Goal: Ask a question

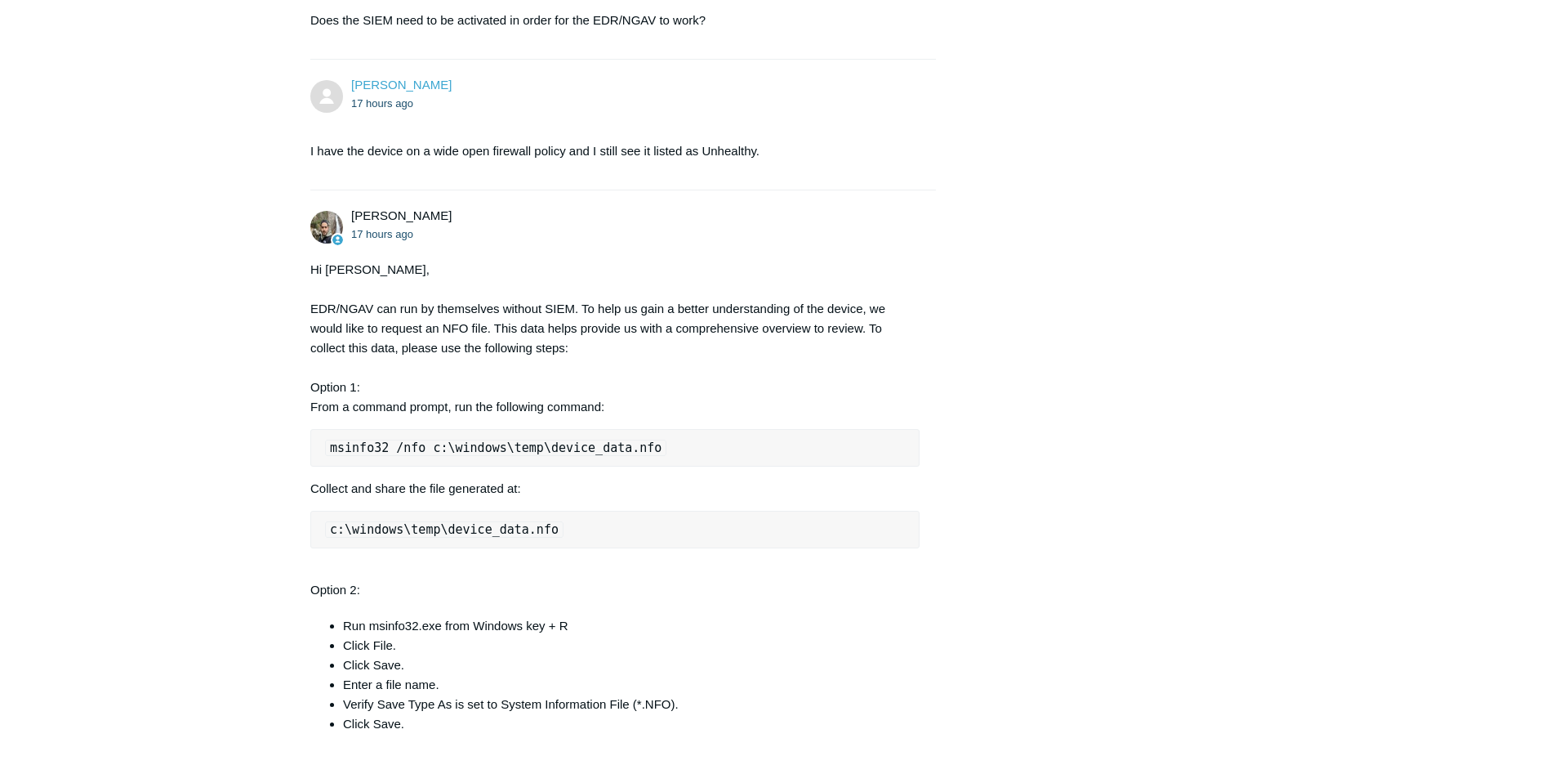
scroll to position [1853, 0]
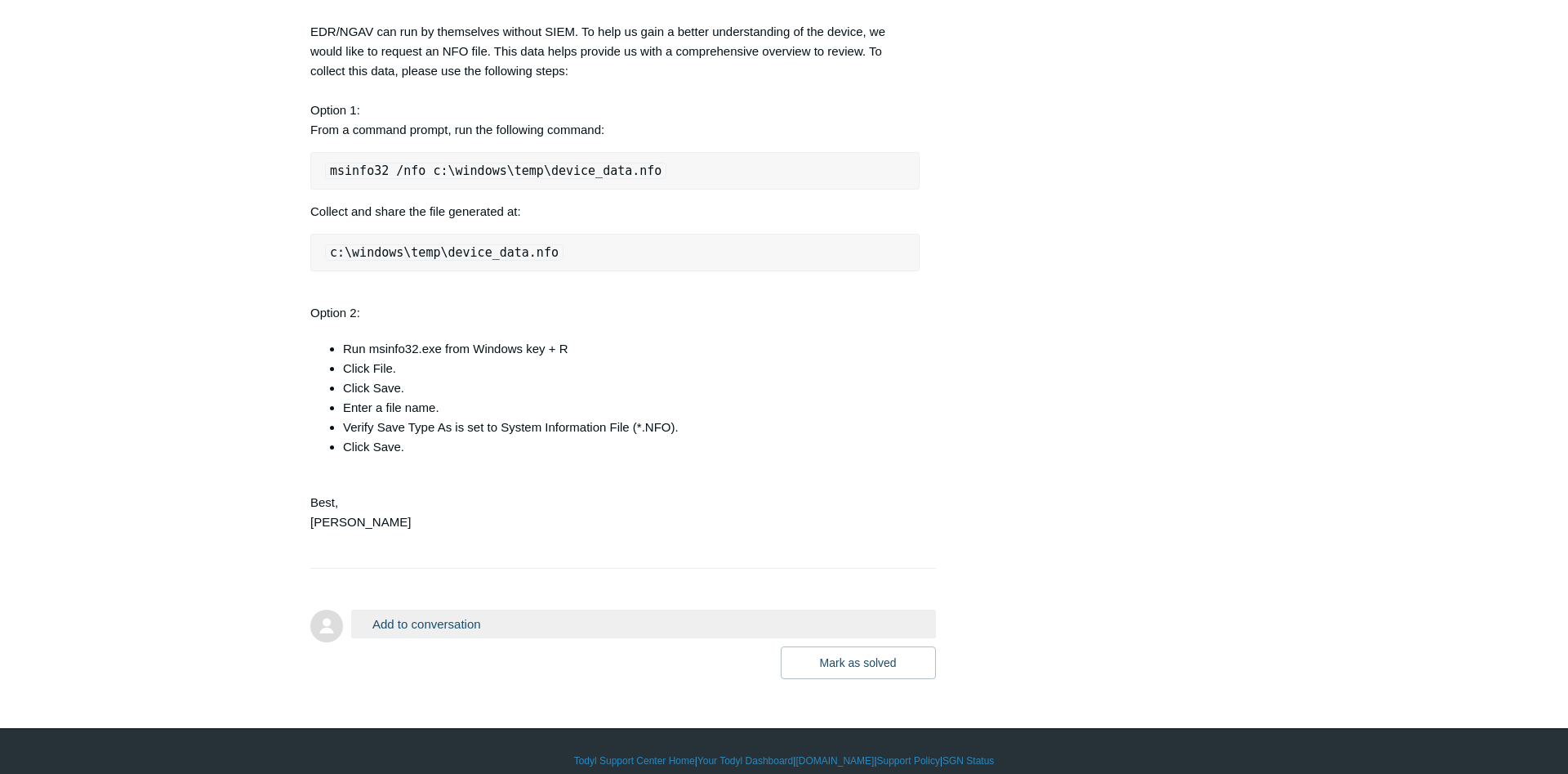
click at [479, 610] on button "Add to conversation" at bounding box center [643, 624] width 585 height 29
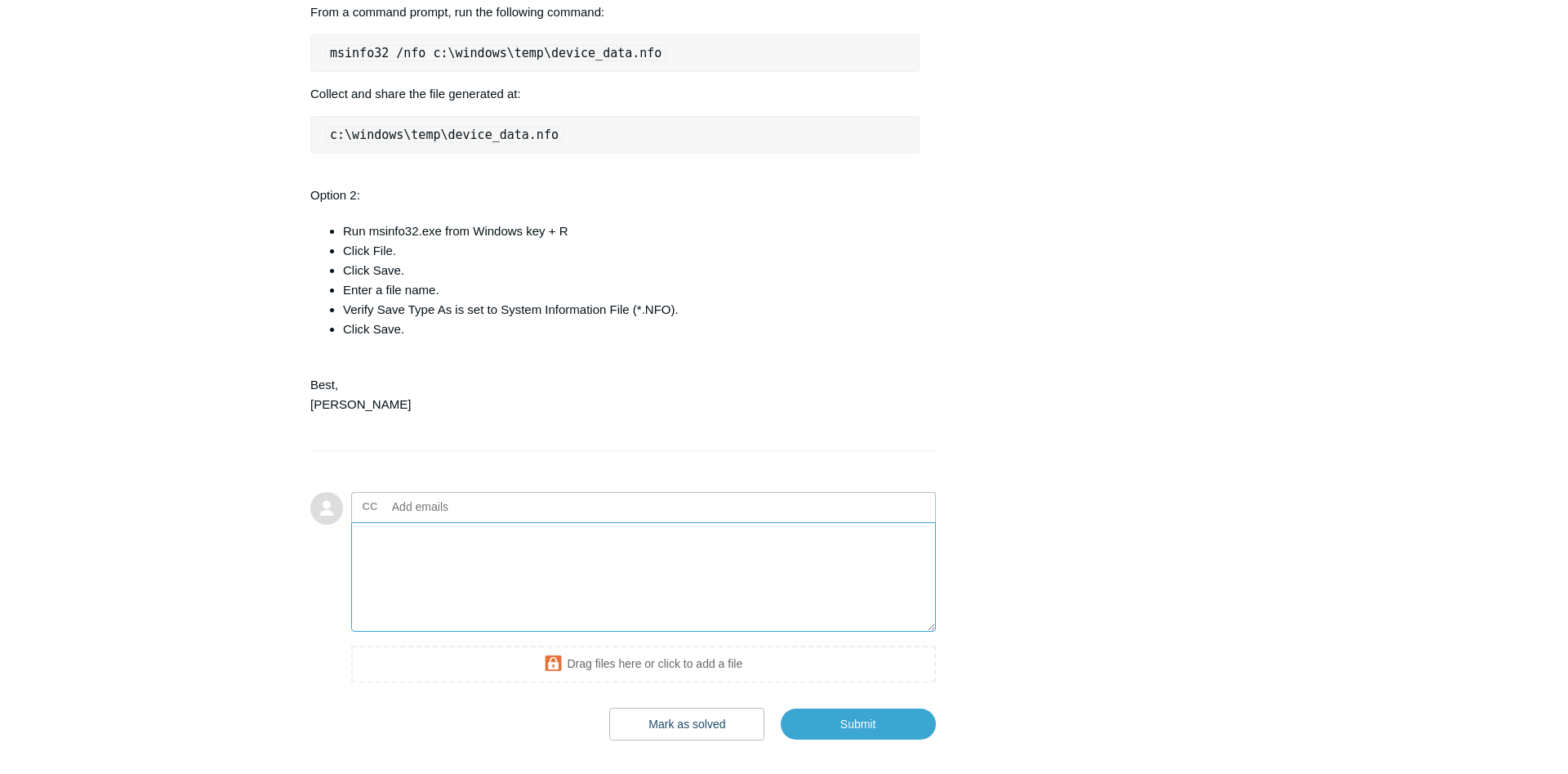
scroll to position [2029, 0]
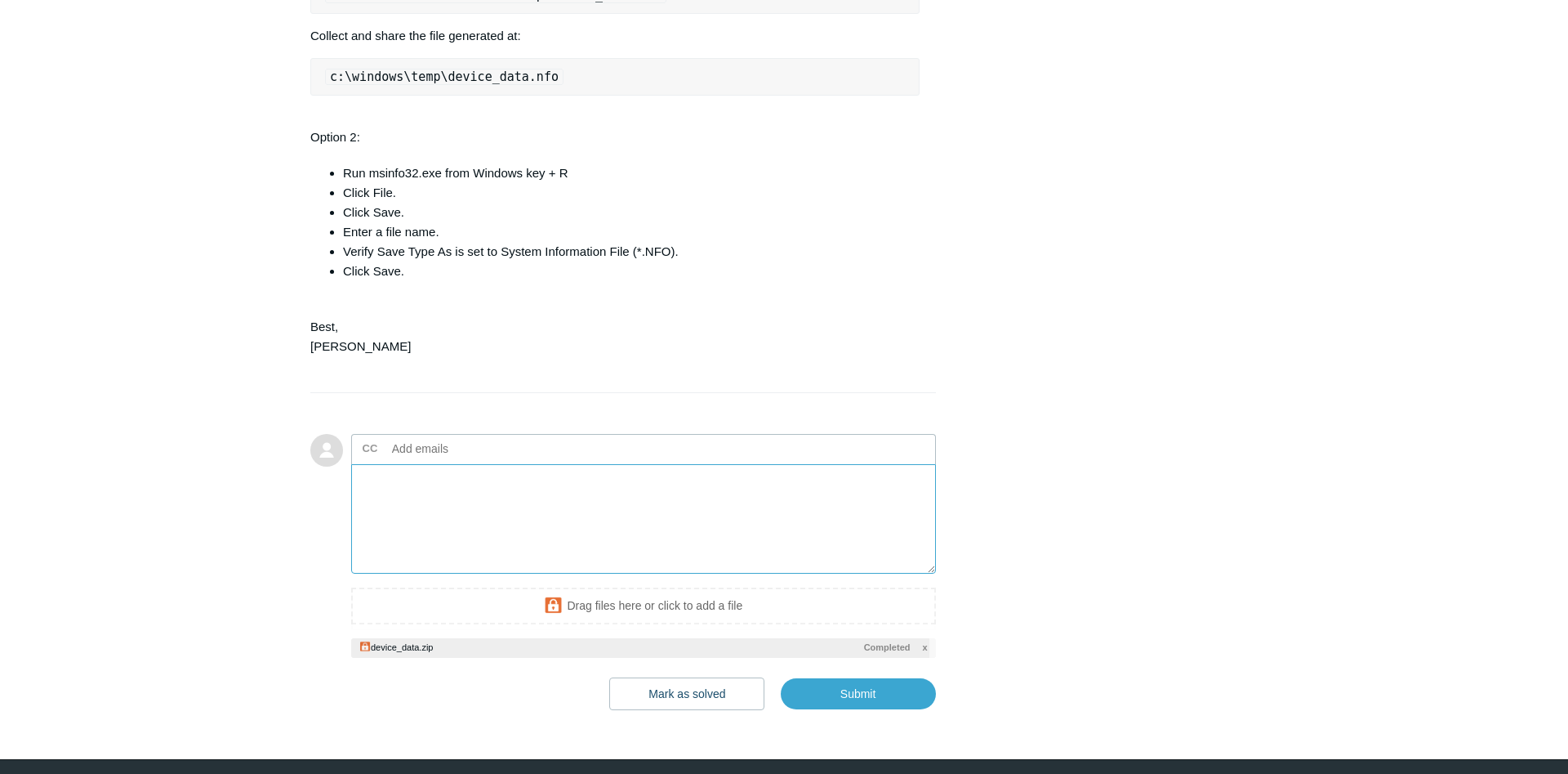
click at [675, 483] on textarea "Add your reply" at bounding box center [643, 519] width 585 height 111
click at [857, 678] on input "Submit" at bounding box center [858, 694] width 155 height 33
type textarea "Attached the file This ticket includes a secure attachment. Use this link to ac…"
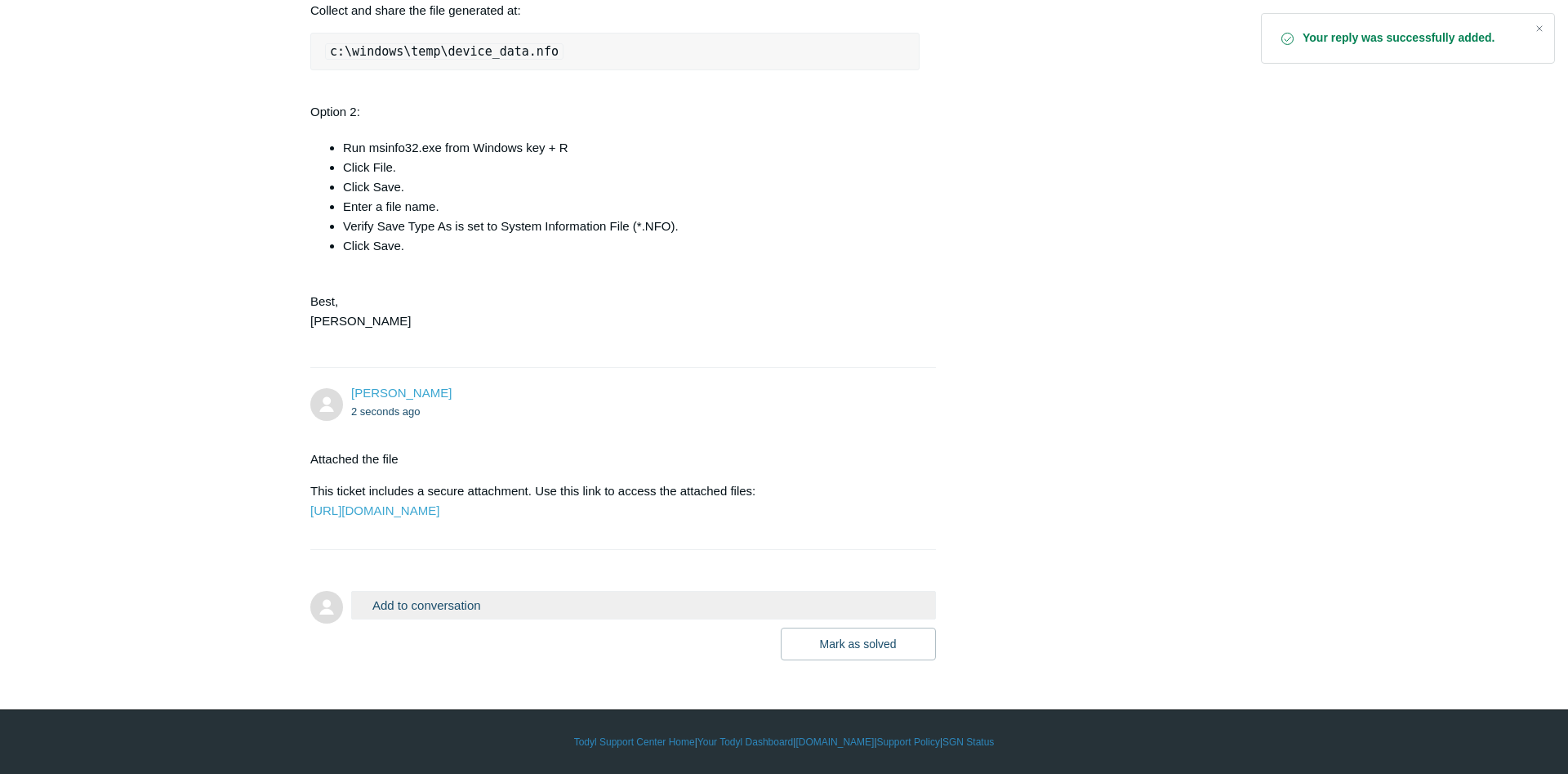
scroll to position [2074, 0]
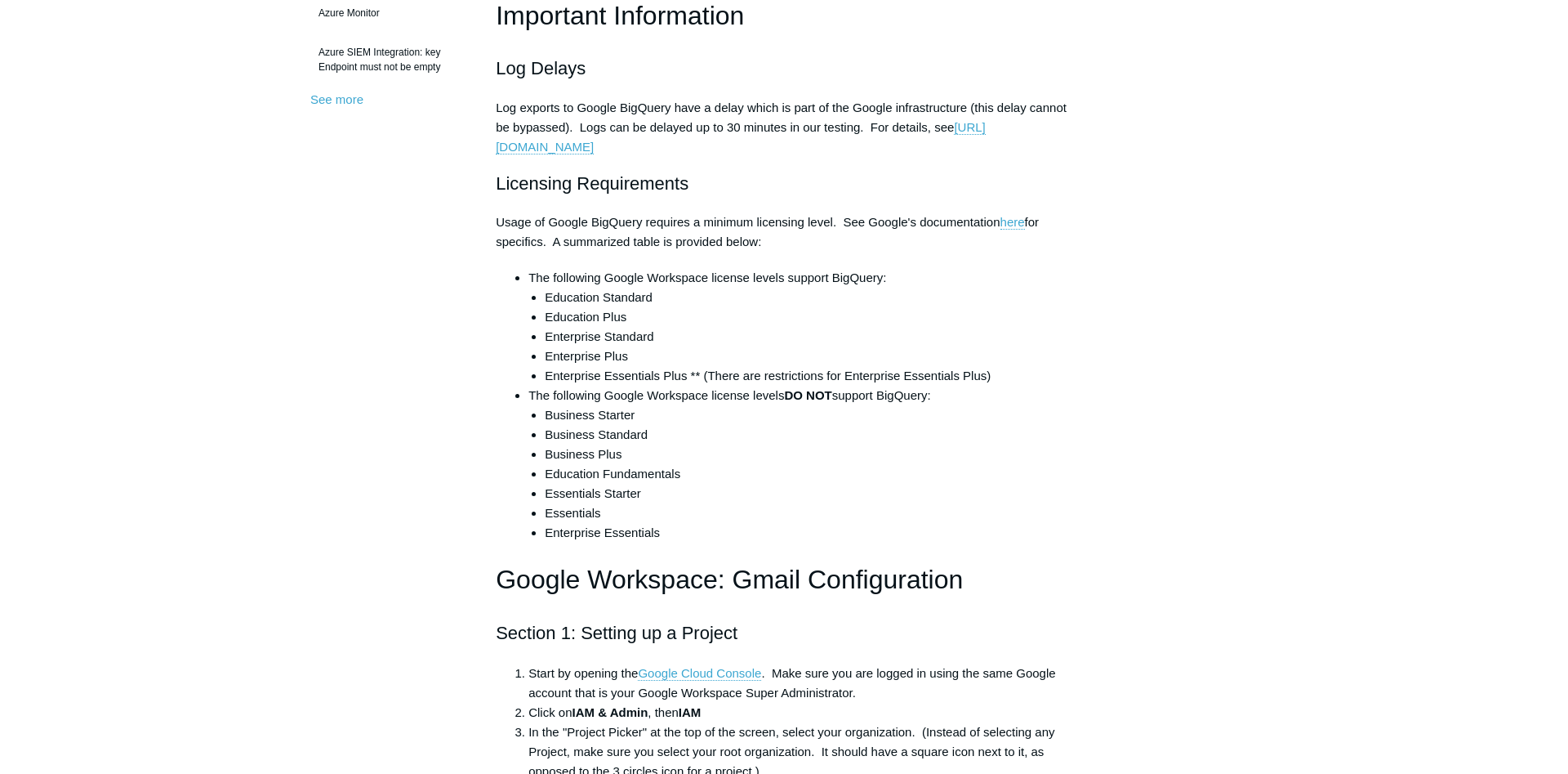
scroll to position [666, 0]
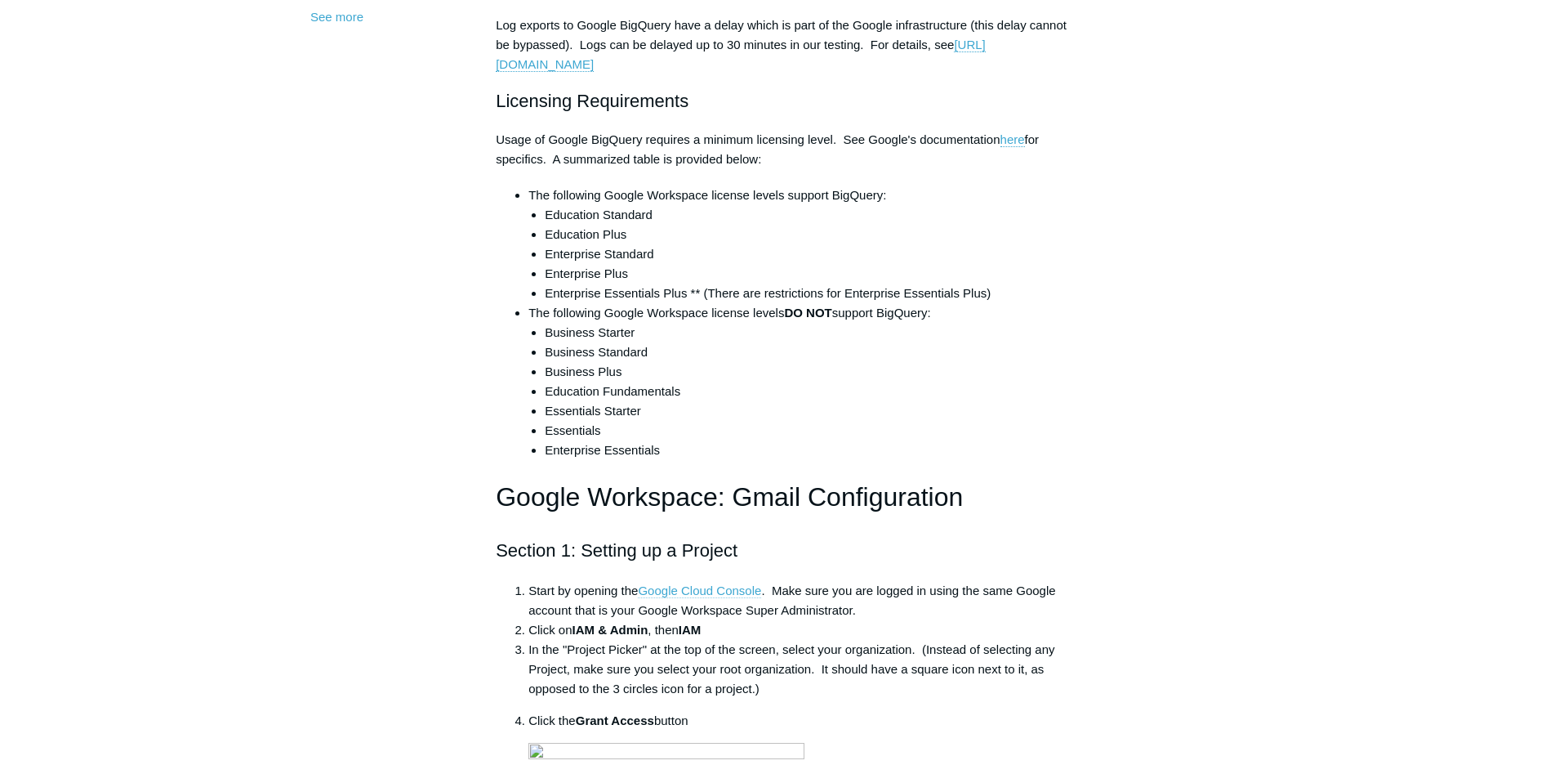
click at [722, 587] on link "Google Cloud Console" at bounding box center [700, 590] width 123 height 14
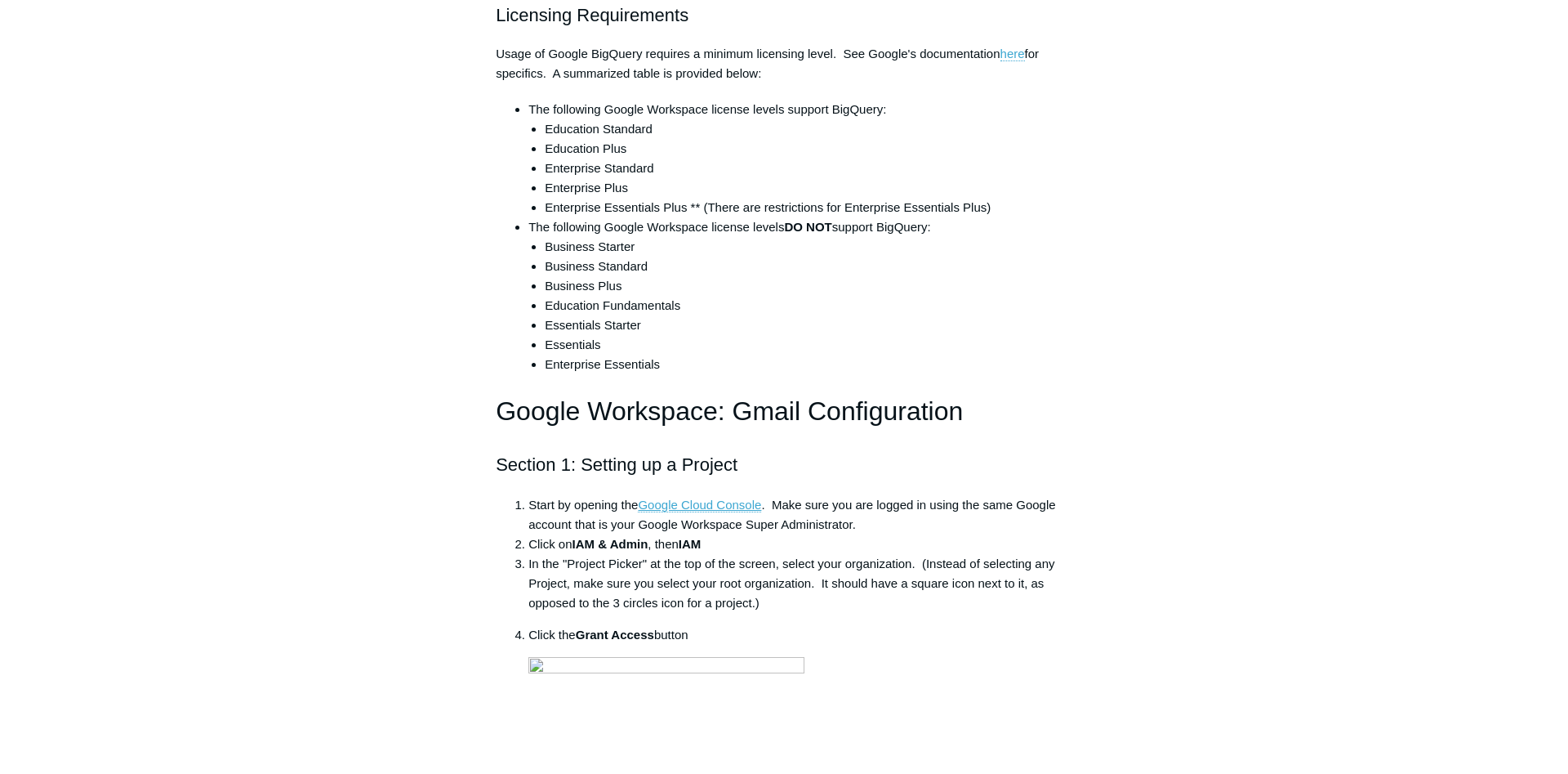
scroll to position [834, 0]
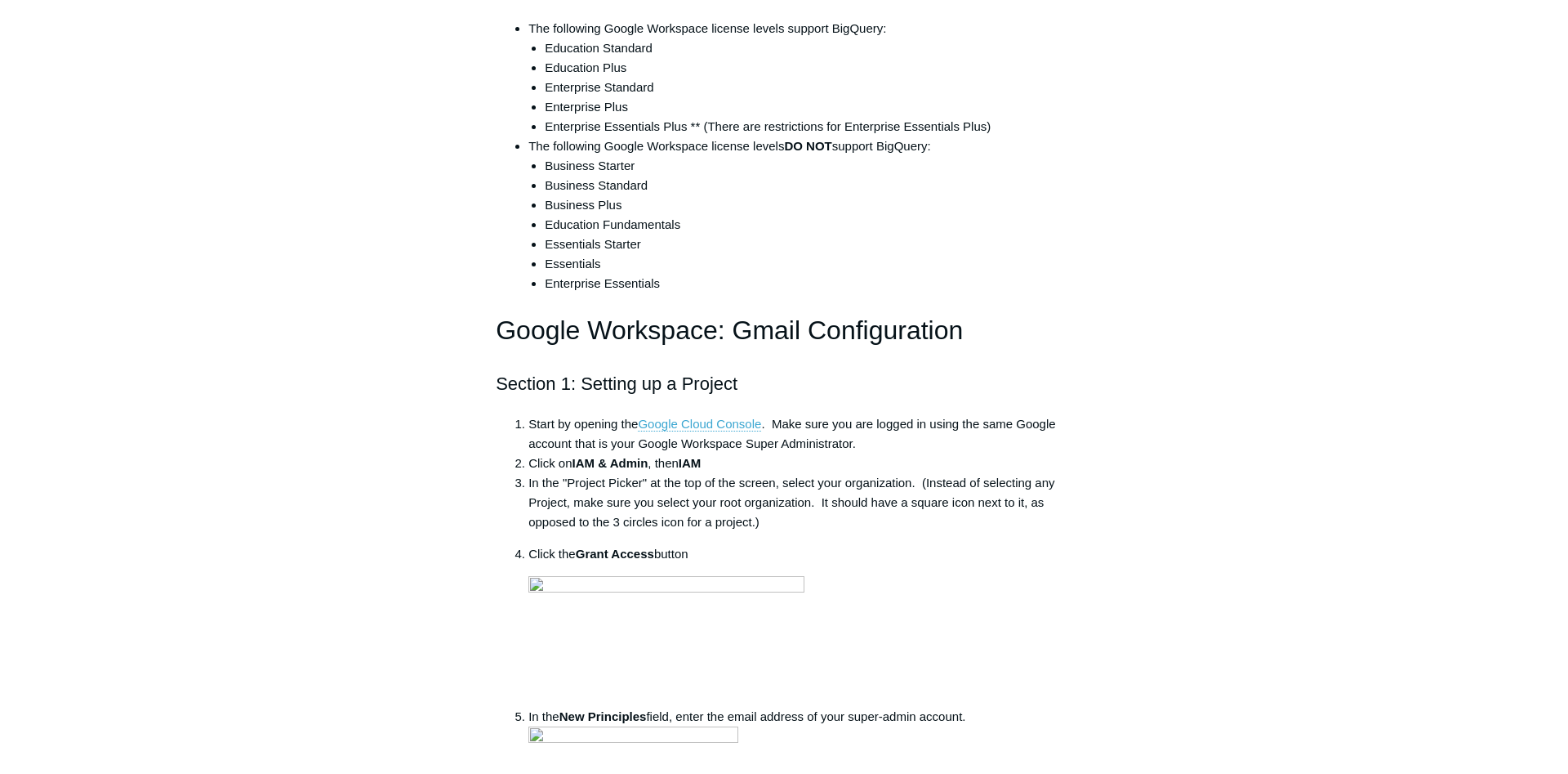
drag, startPoint x: 939, startPoint y: 143, endPoint x: 531, endPoint y: 157, distance: 408.2
click at [531, 157] on li "The following Google Workspace license levels DO NOT support BigQuery: Business…" at bounding box center [801, 214] width 544 height 157
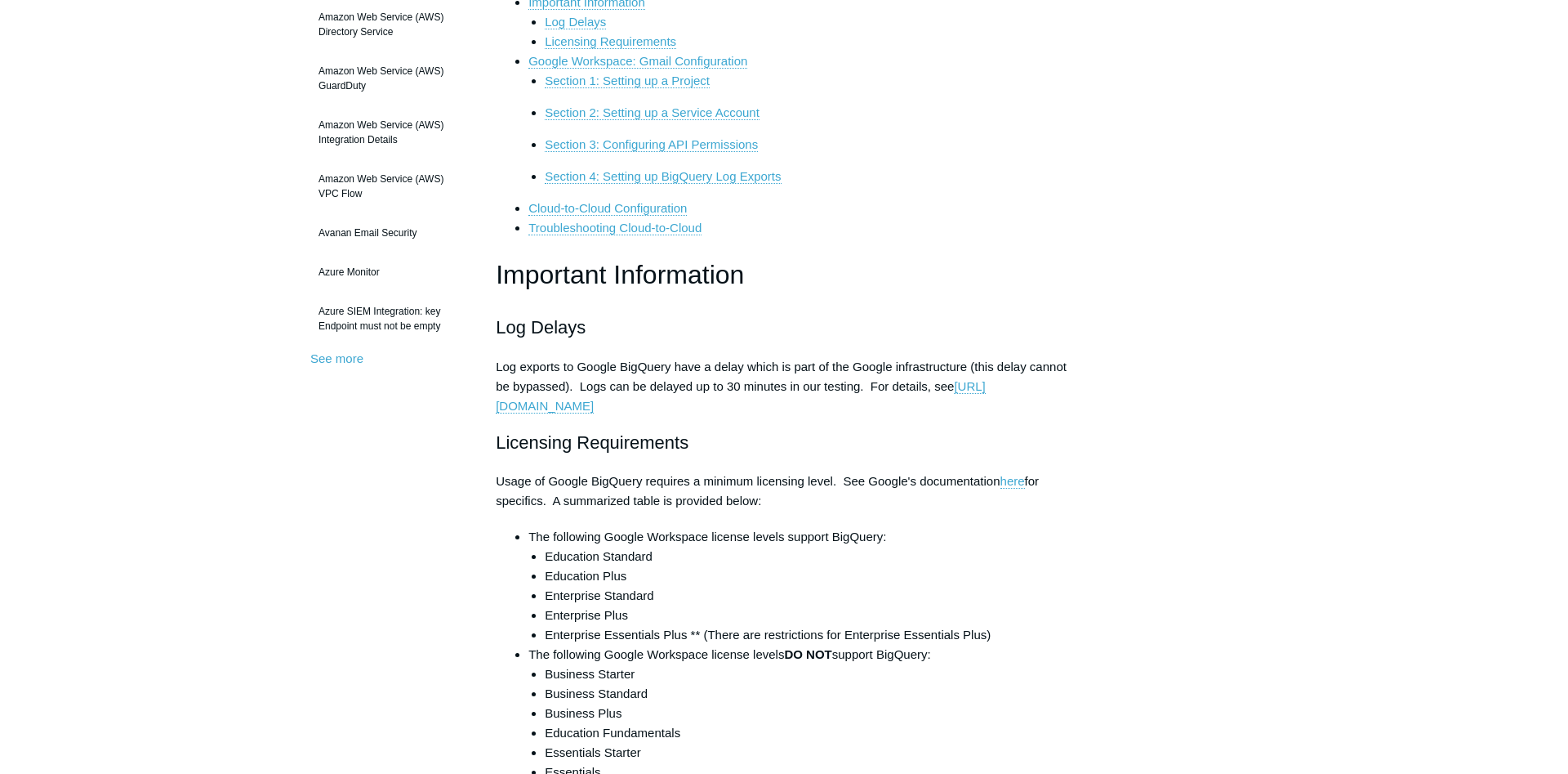
scroll to position [500, 0]
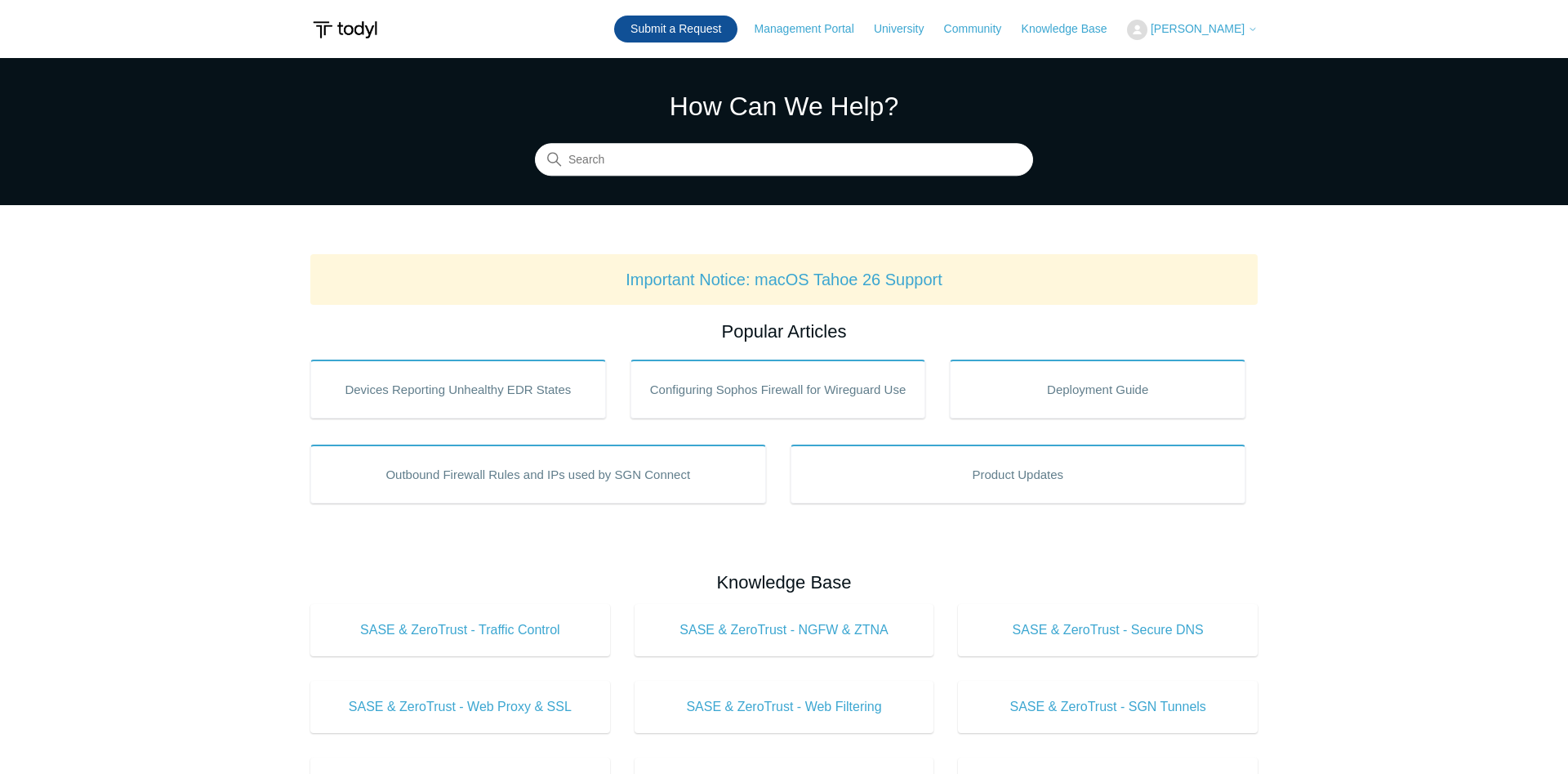
click at [688, 22] on link "Submit a Request" at bounding box center [676, 29] width 123 height 27
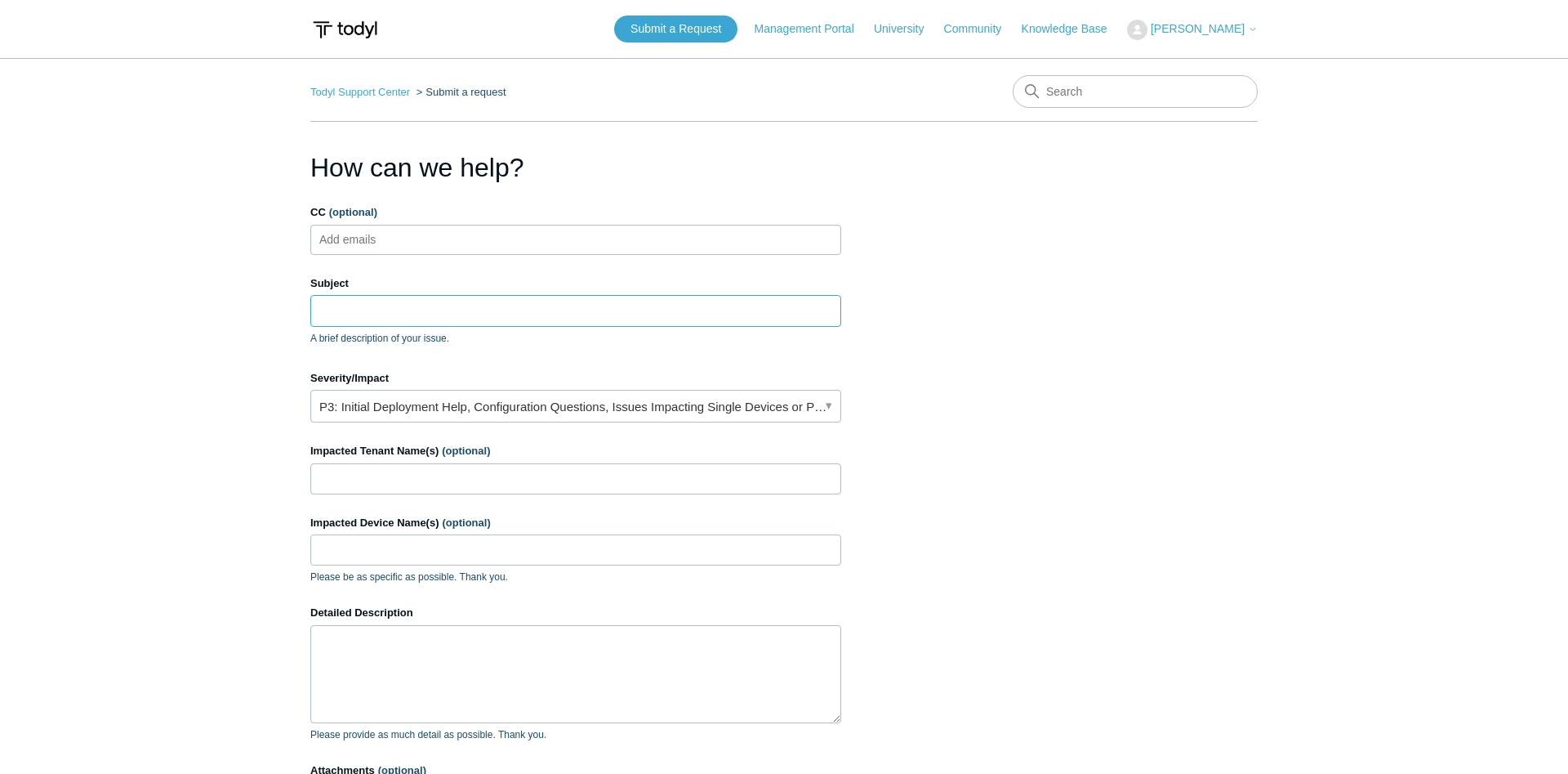
click at [340, 304] on input "Subject" at bounding box center [576, 311] width 531 height 31
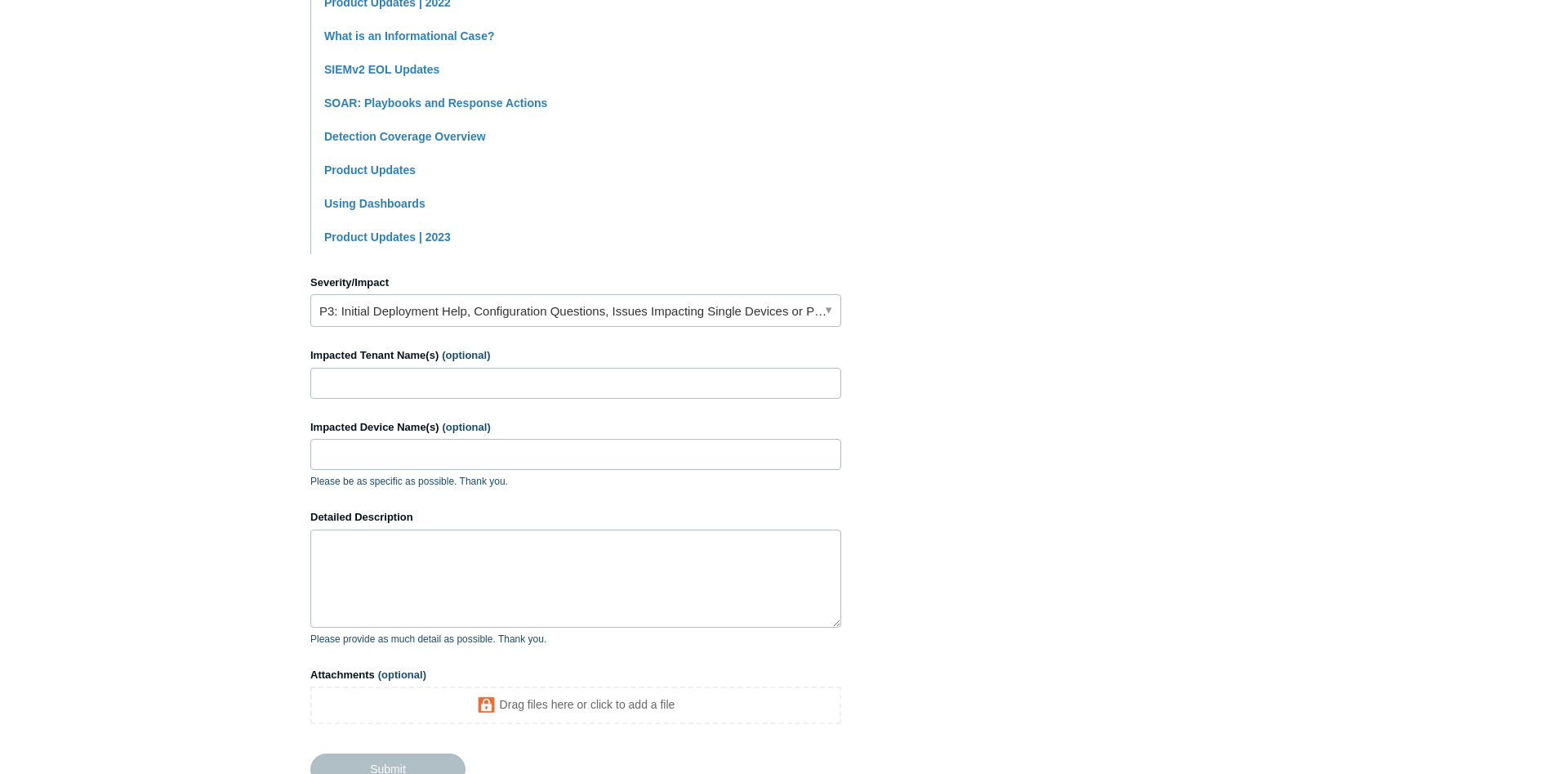
scroll to position [416, 0]
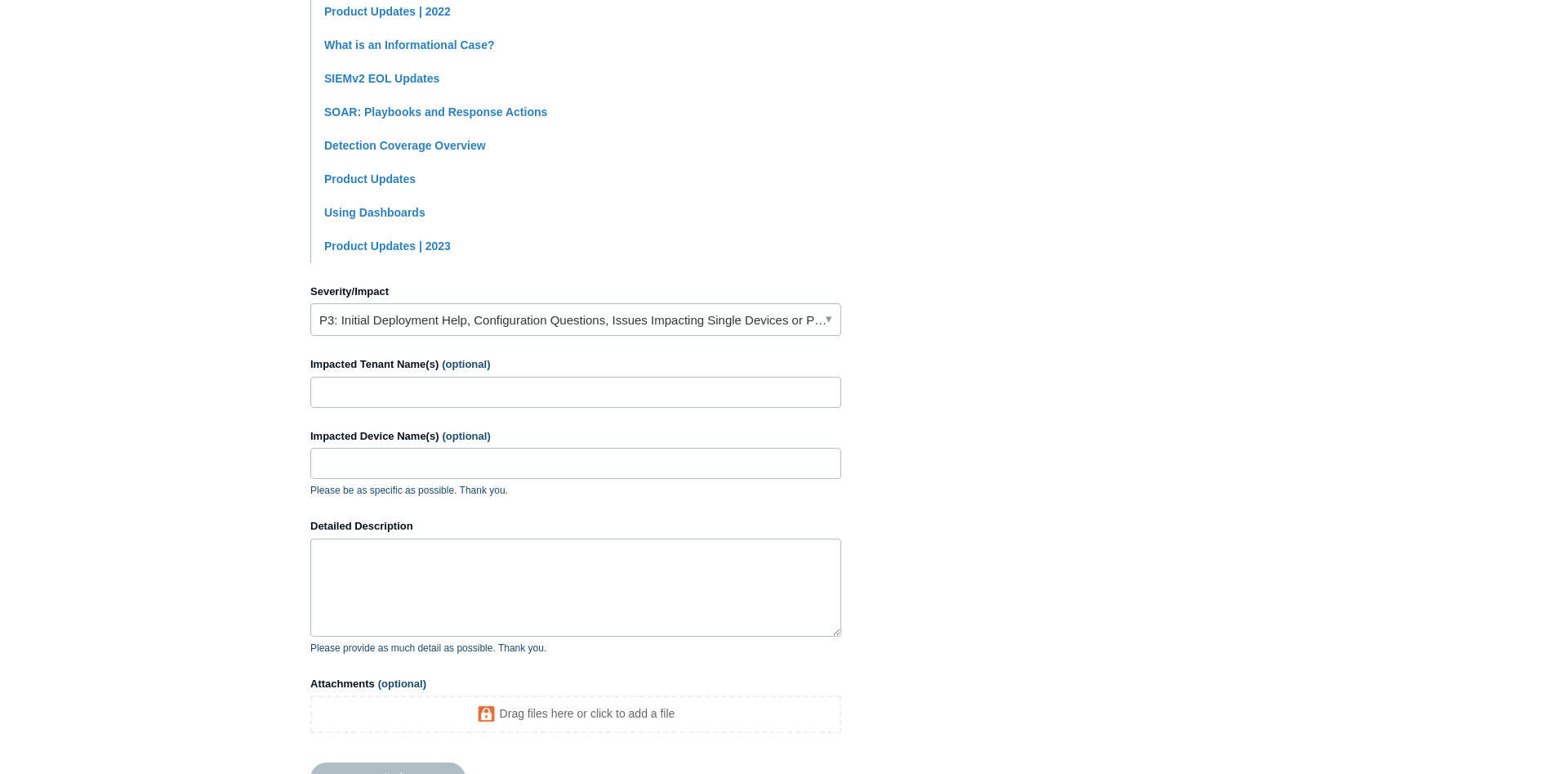
type input "Gsuite Gmail with MXDR (SIEM Ingegration)"
click at [432, 565] on textarea "Detailed Description" at bounding box center [576, 587] width 531 height 98
